Goal: Transaction & Acquisition: Purchase product/service

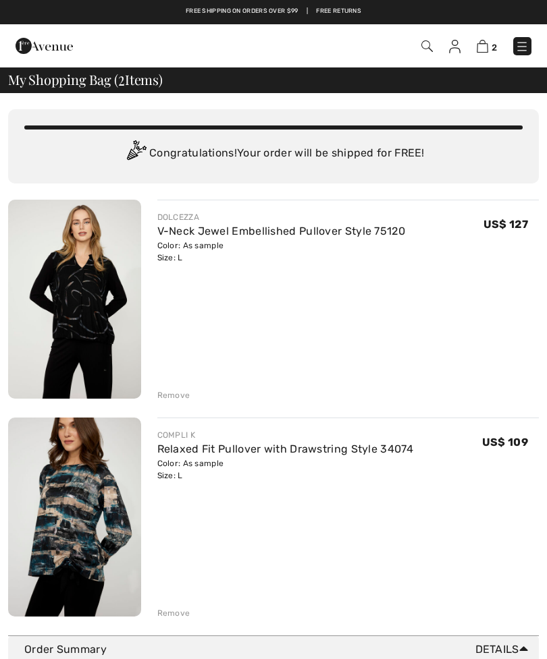
click at [86, 322] on img at bounding box center [74, 299] width 133 height 199
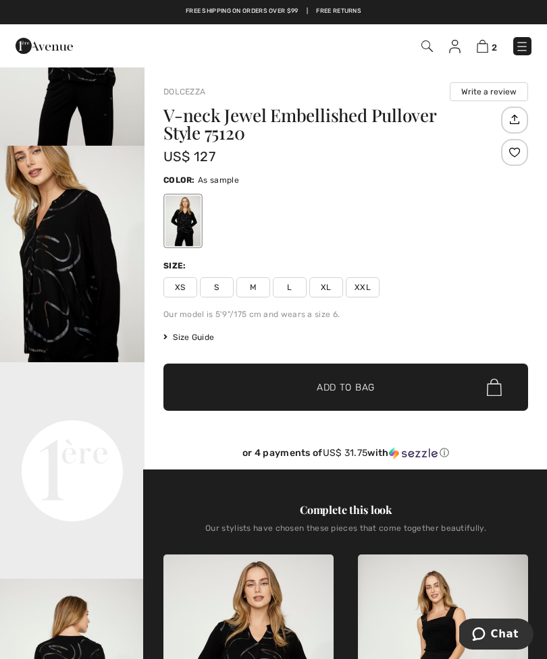
click at [524, 46] on img at bounding box center [521, 46] width 13 height 13
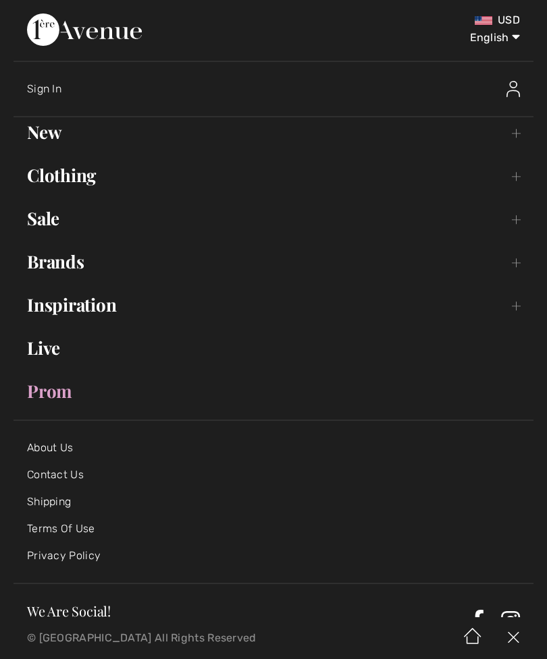
click at [57, 126] on link "New Toggle submenu" at bounding box center [273, 132] width 520 height 30
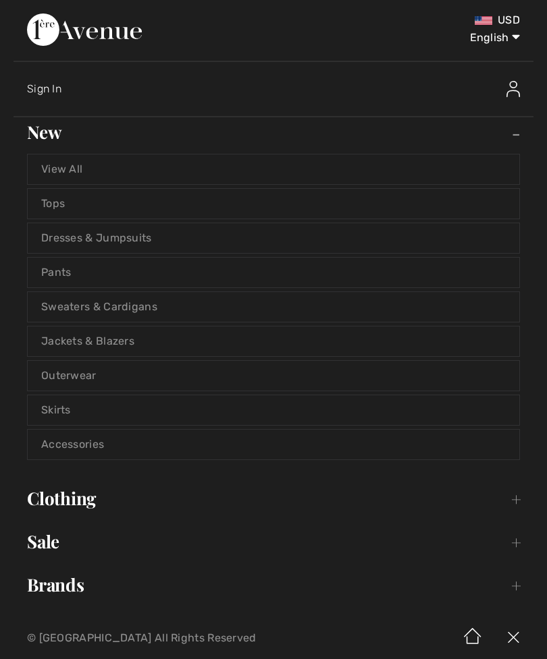
click at [76, 275] on link "Pants" at bounding box center [273, 273] width 491 height 30
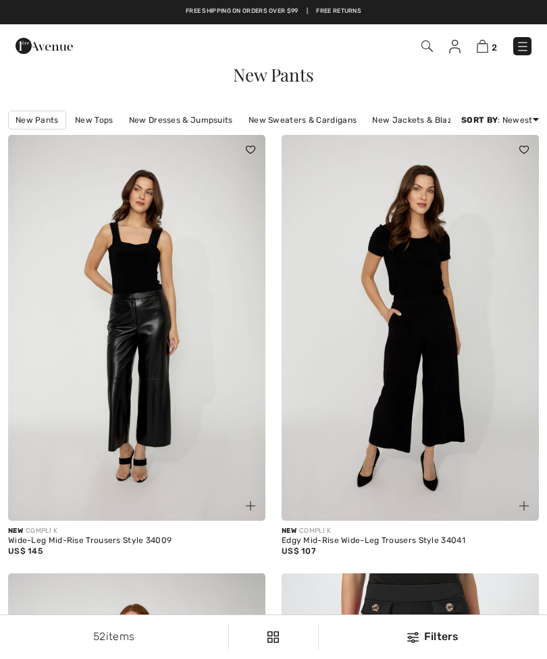
checkbox input "true"
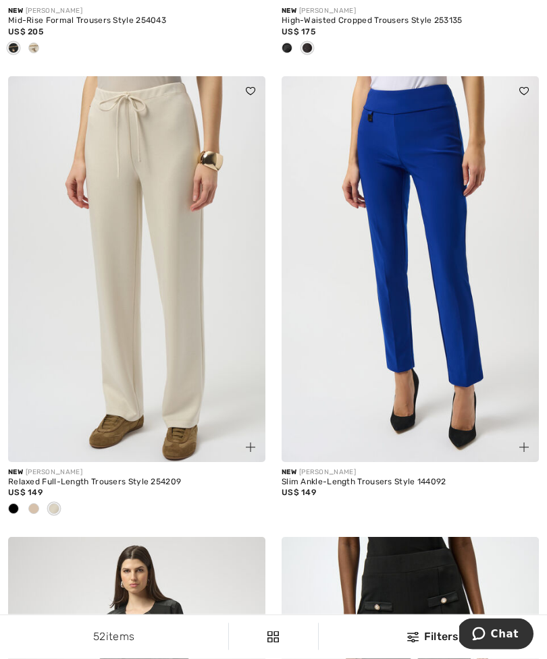
scroll to position [1836, 0]
click at [16, 509] on span at bounding box center [13, 508] width 11 height 11
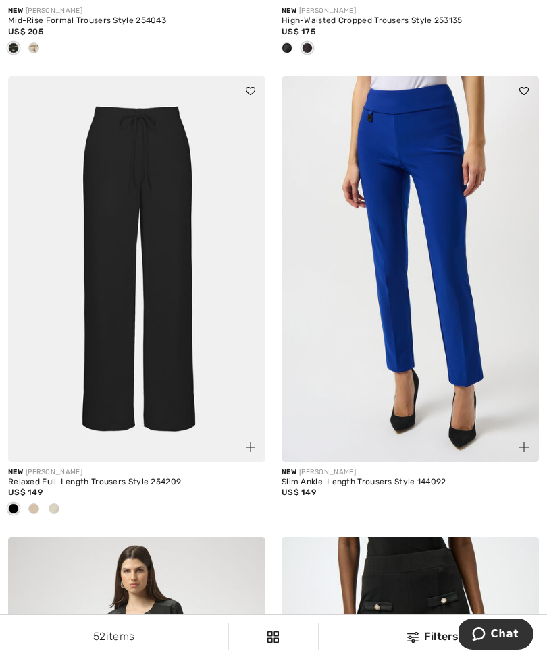
click at [172, 345] on img at bounding box center [136, 269] width 257 height 386
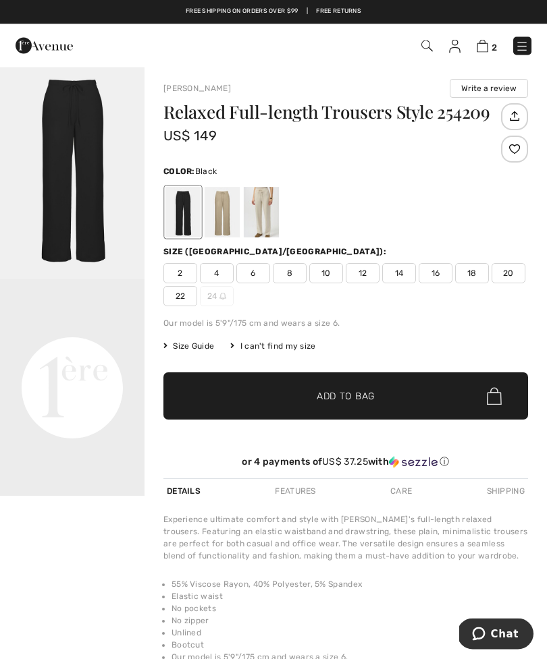
scroll to position [3, 0]
click at [226, 216] on div at bounding box center [221, 212] width 35 height 51
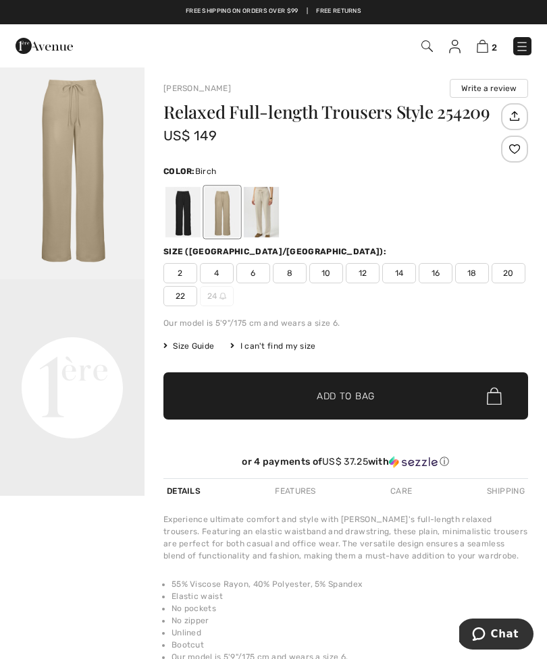
click at [269, 222] on div at bounding box center [261, 212] width 35 height 51
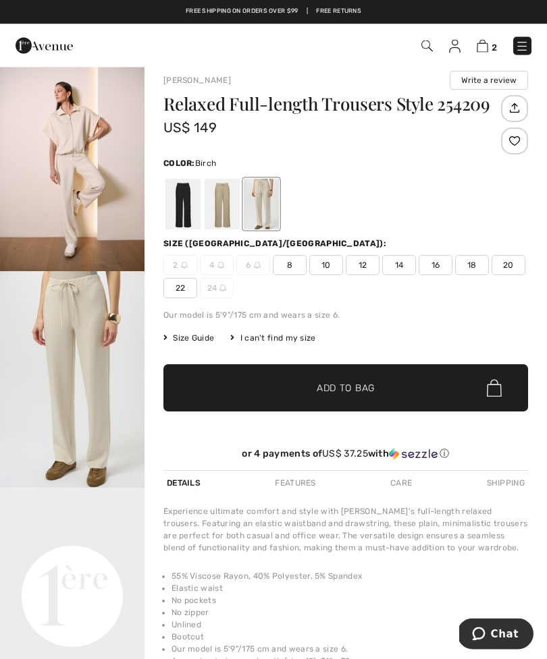
scroll to position [0, 0]
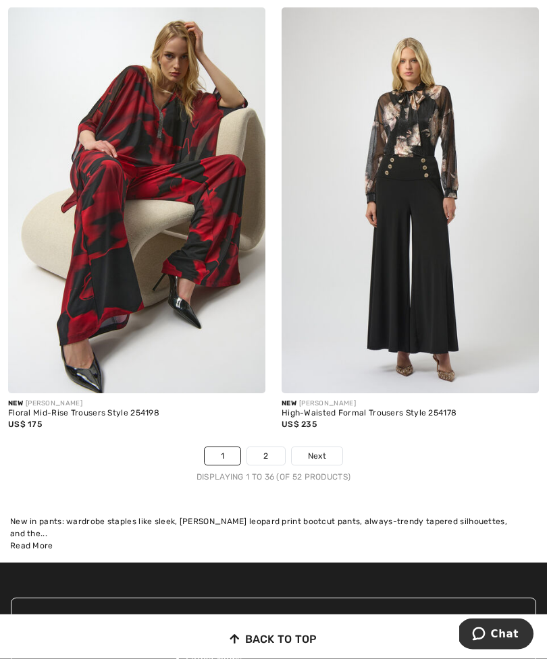
scroll to position [8036, 0]
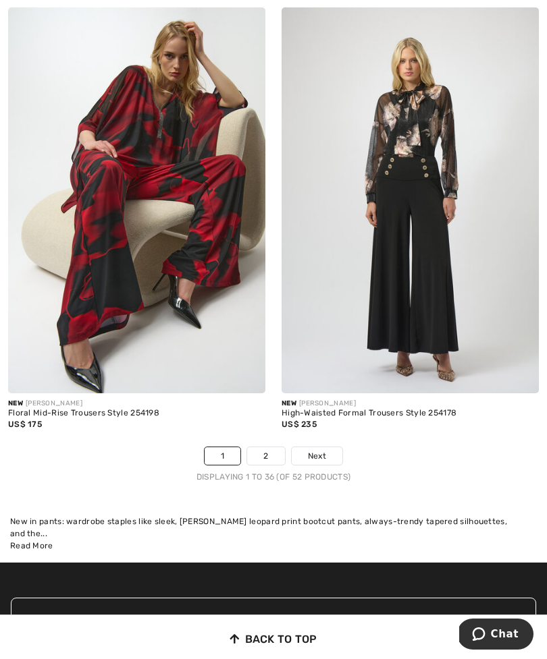
click at [265, 447] on link "2" at bounding box center [265, 456] width 37 height 18
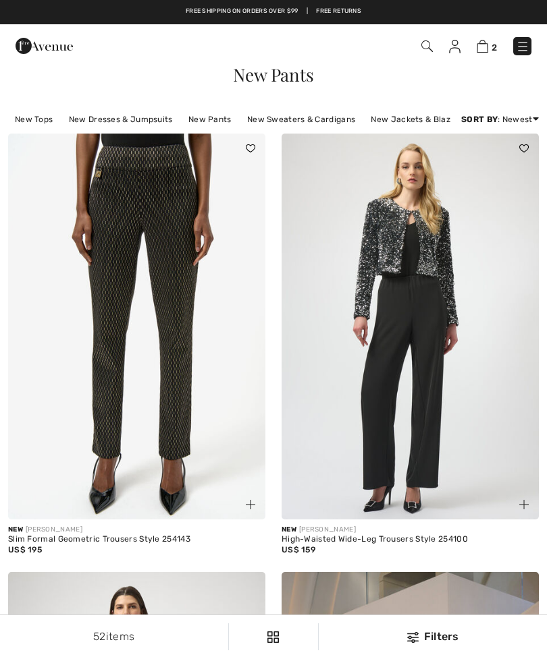
checkbox input "true"
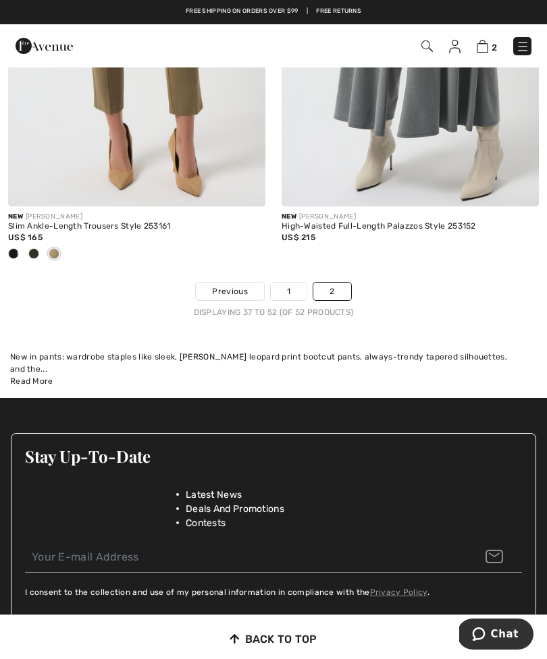
scroll to position [3542, 0]
